Goal: Transaction & Acquisition: Purchase product/service

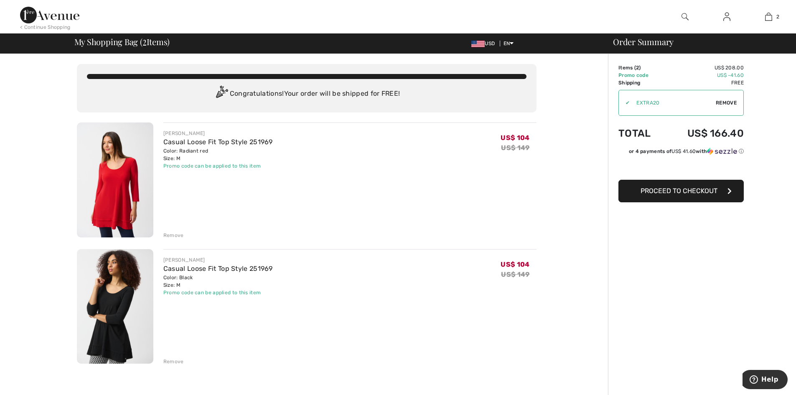
click at [132, 284] on img at bounding box center [115, 306] width 76 height 115
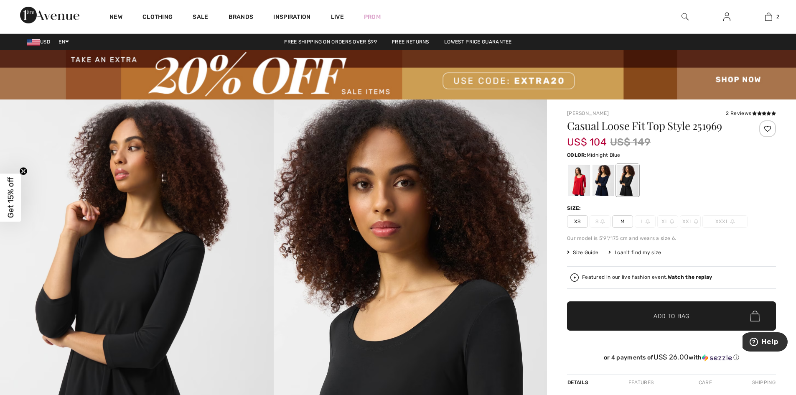
click at [605, 187] on div at bounding box center [603, 180] width 22 height 31
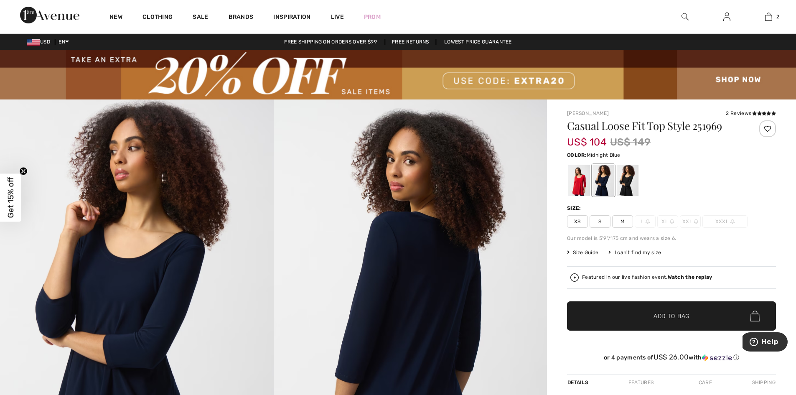
click at [621, 219] on span "M" at bounding box center [622, 221] width 21 height 13
click at [614, 314] on span "✔ Added to Bag Add to Bag" at bounding box center [671, 315] width 209 height 29
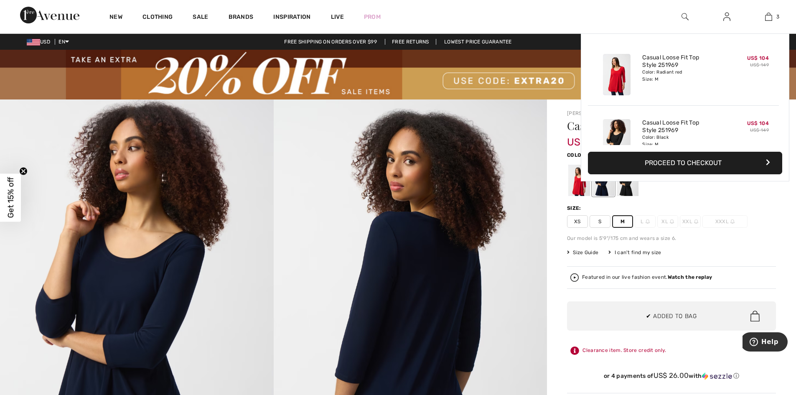
scroll to position [91, 0]
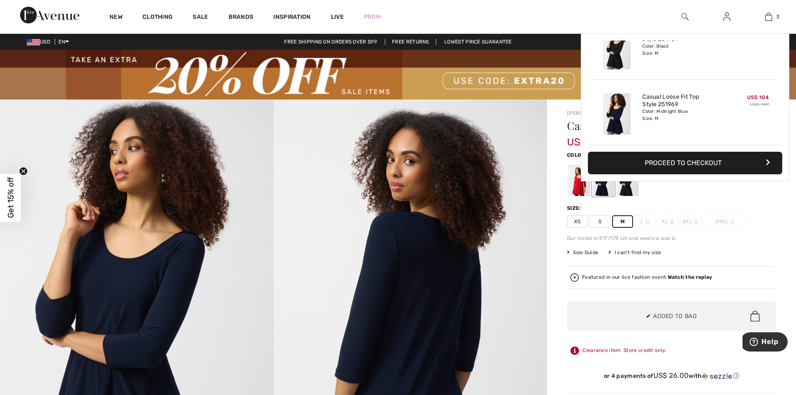
click at [732, 193] on div at bounding box center [671, 180] width 209 height 35
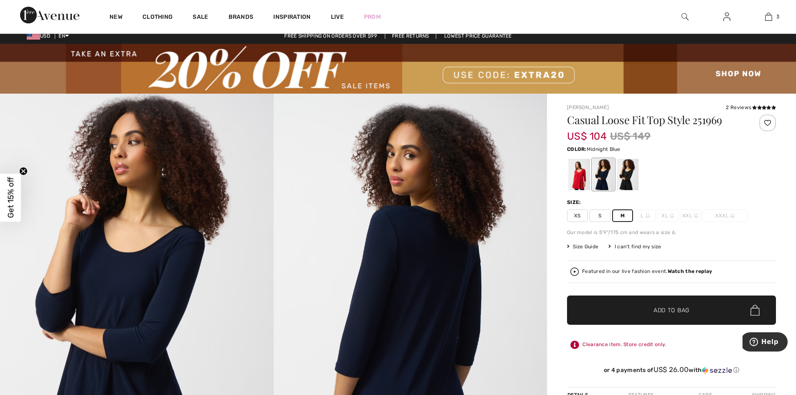
scroll to position [26, 0]
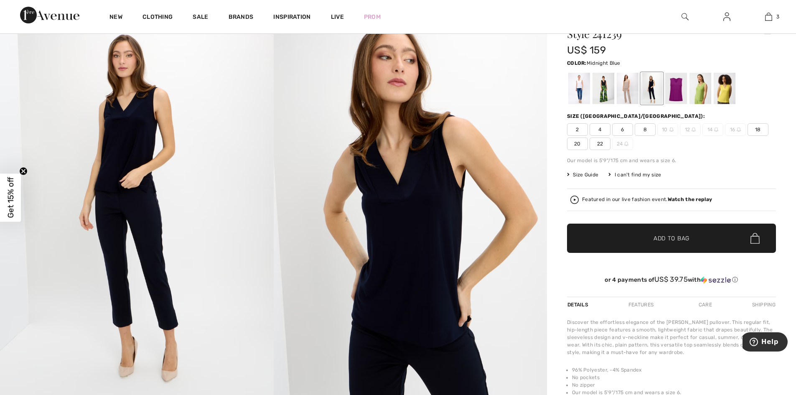
scroll to position [109, 0]
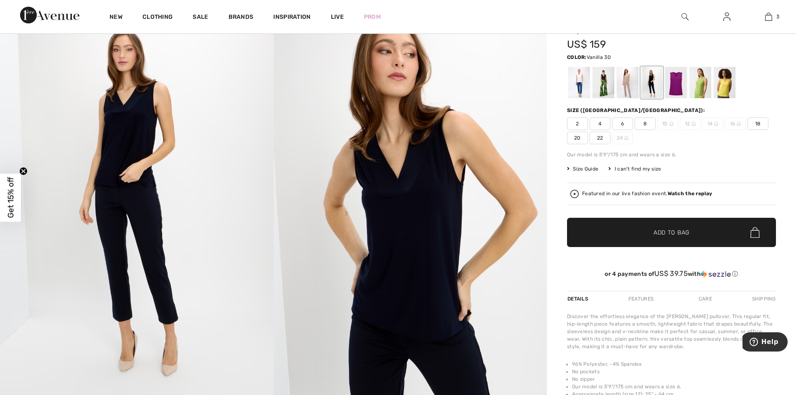
click at [577, 75] on div at bounding box center [579, 82] width 22 height 31
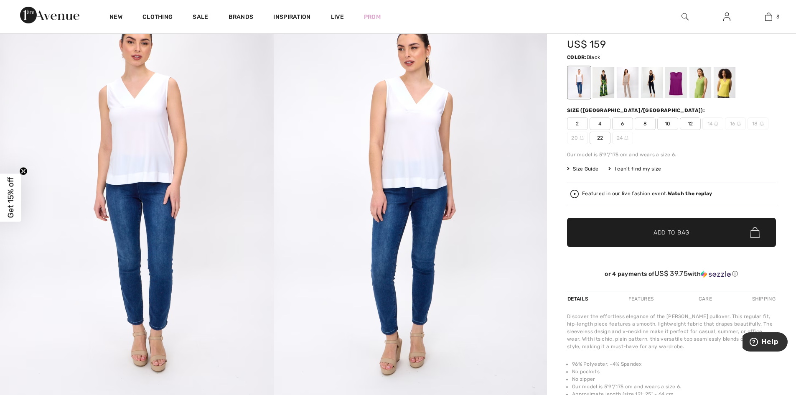
click at [604, 81] on div at bounding box center [603, 82] width 22 height 31
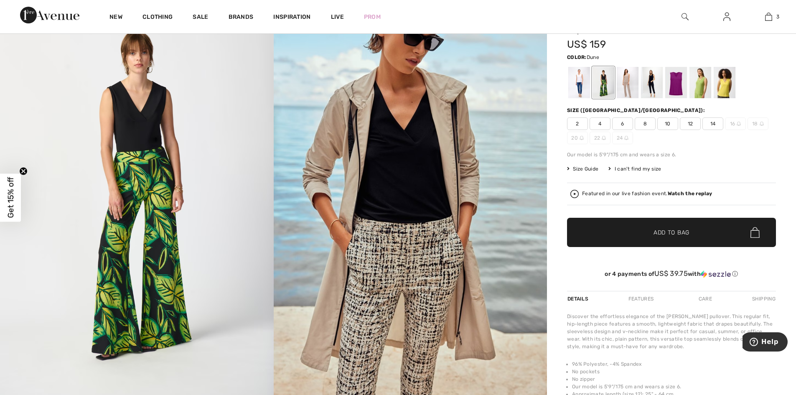
click at [617, 84] on div at bounding box center [628, 82] width 22 height 31
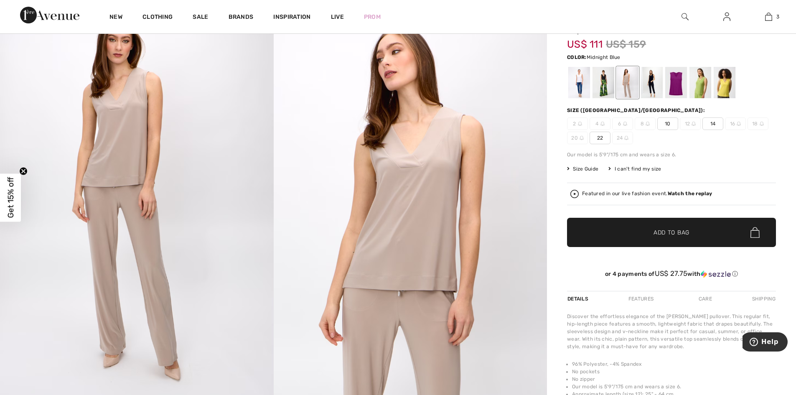
click at [652, 85] on div at bounding box center [652, 82] width 22 height 31
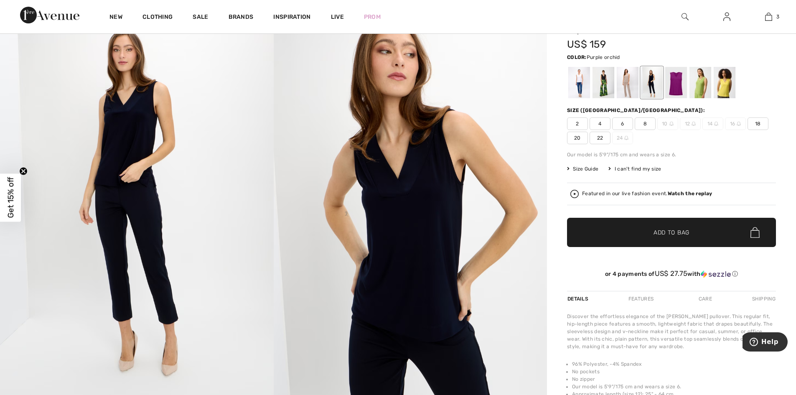
click at [669, 86] on div at bounding box center [676, 82] width 22 height 31
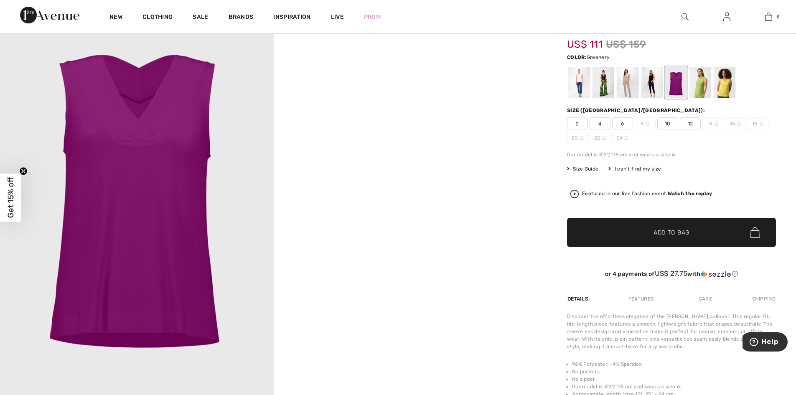
click at [693, 87] on div at bounding box center [700, 82] width 22 height 31
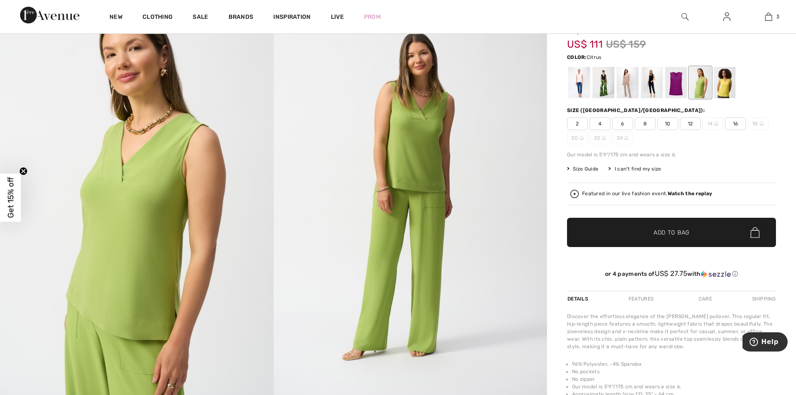
click at [726, 81] on div at bounding box center [725, 82] width 22 height 31
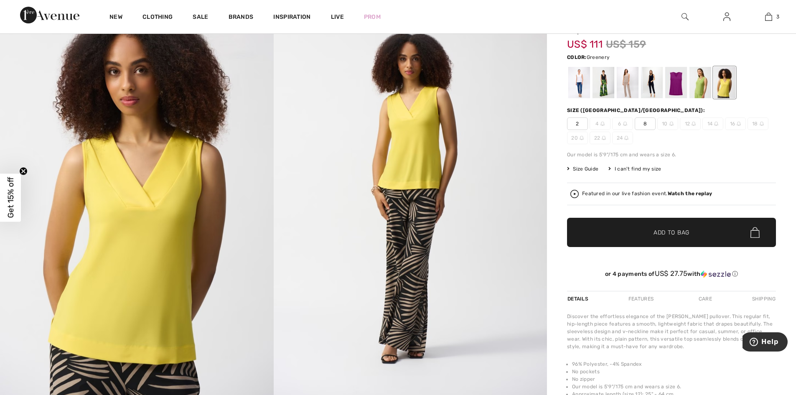
click at [699, 81] on div at bounding box center [700, 82] width 22 height 31
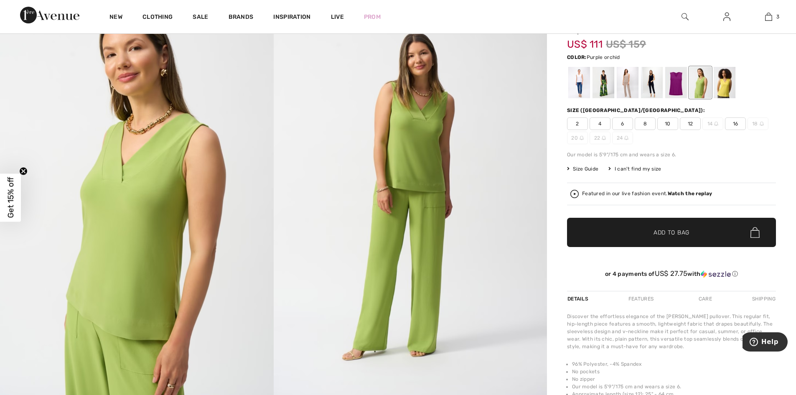
click at [676, 81] on div at bounding box center [676, 82] width 22 height 31
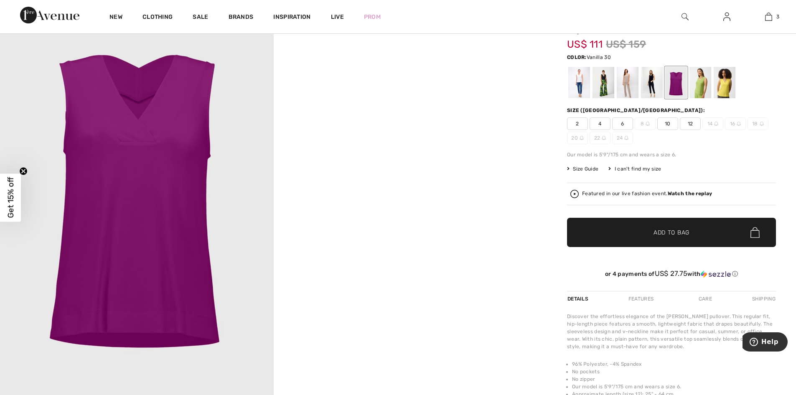
click at [581, 82] on div at bounding box center [579, 82] width 22 height 31
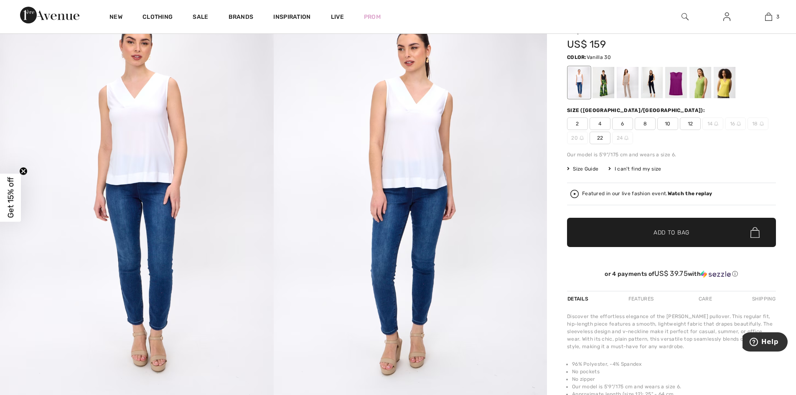
click at [614, 196] on div "Featured in our live fashion event. Watch the replay" at bounding box center [647, 193] width 130 height 5
